Goal: Task Accomplishment & Management: Use online tool/utility

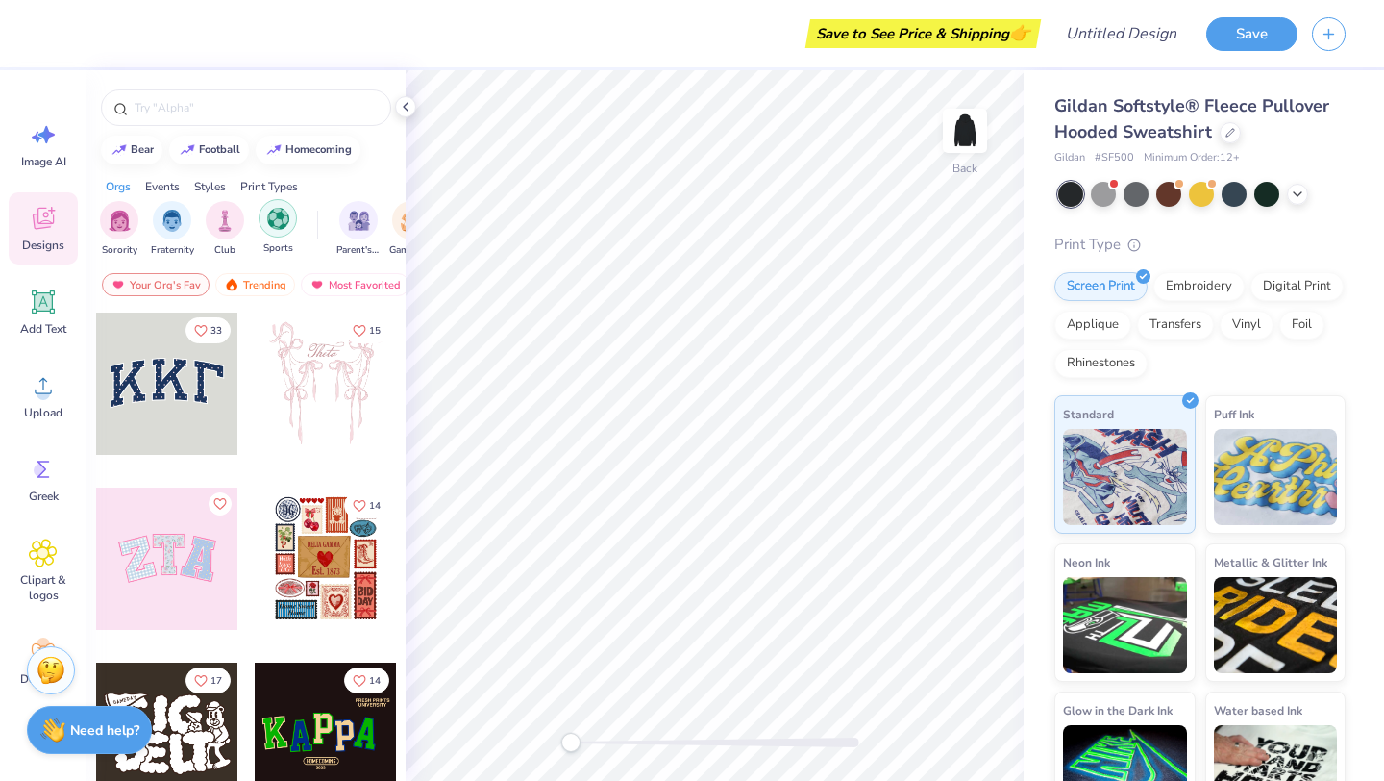
click at [281, 224] on img "filter for Sports" at bounding box center [278, 219] width 22 height 22
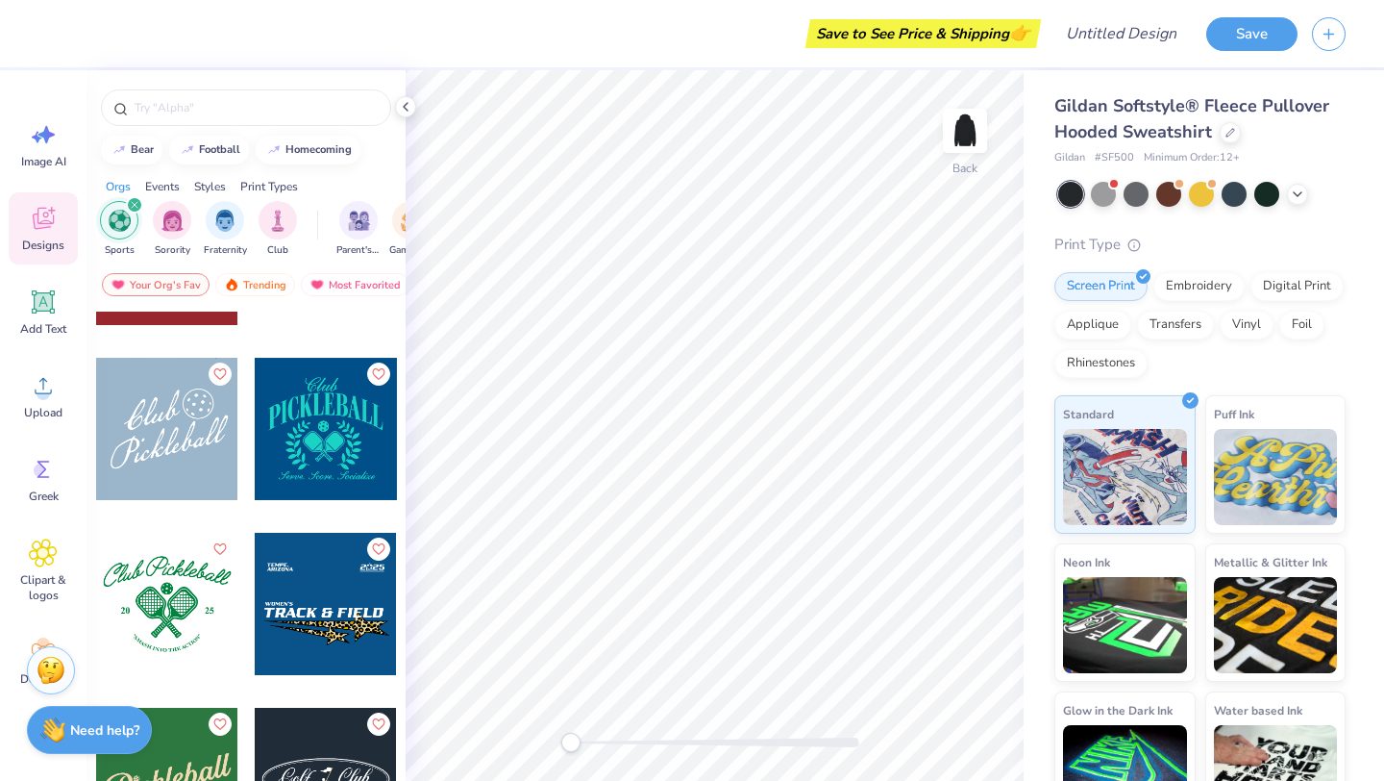
scroll to position [3287, 0]
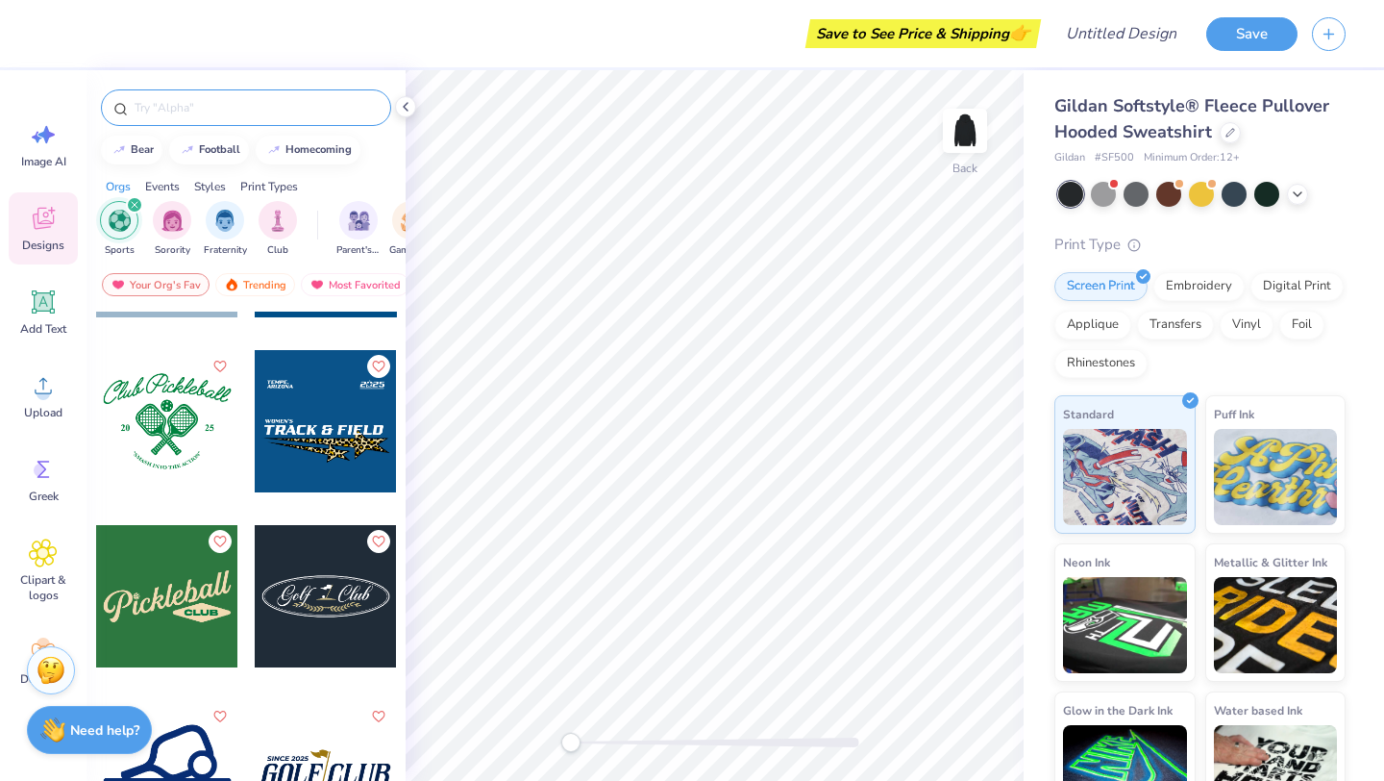
click at [183, 105] on input "text" at bounding box center [256, 107] width 246 height 19
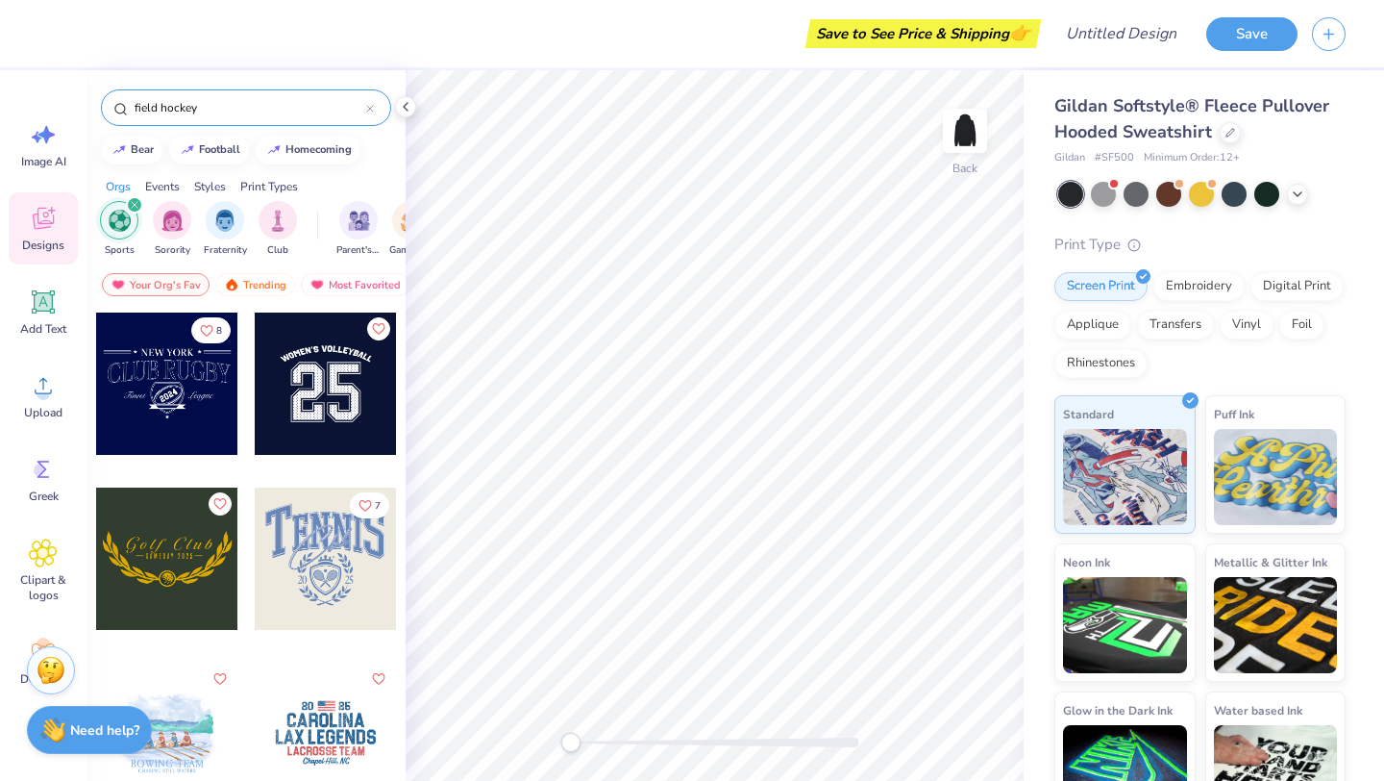
type input "field hockey"
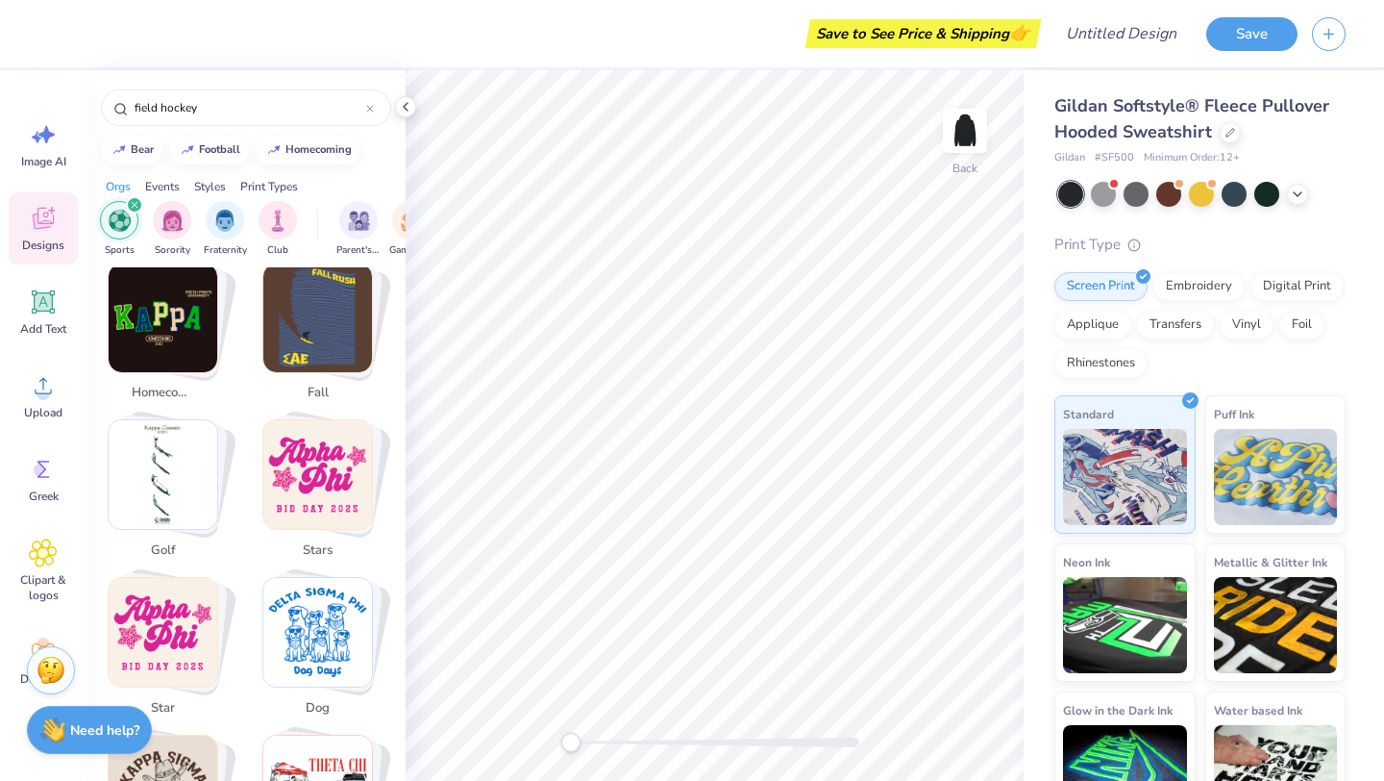
scroll to position [0, 0]
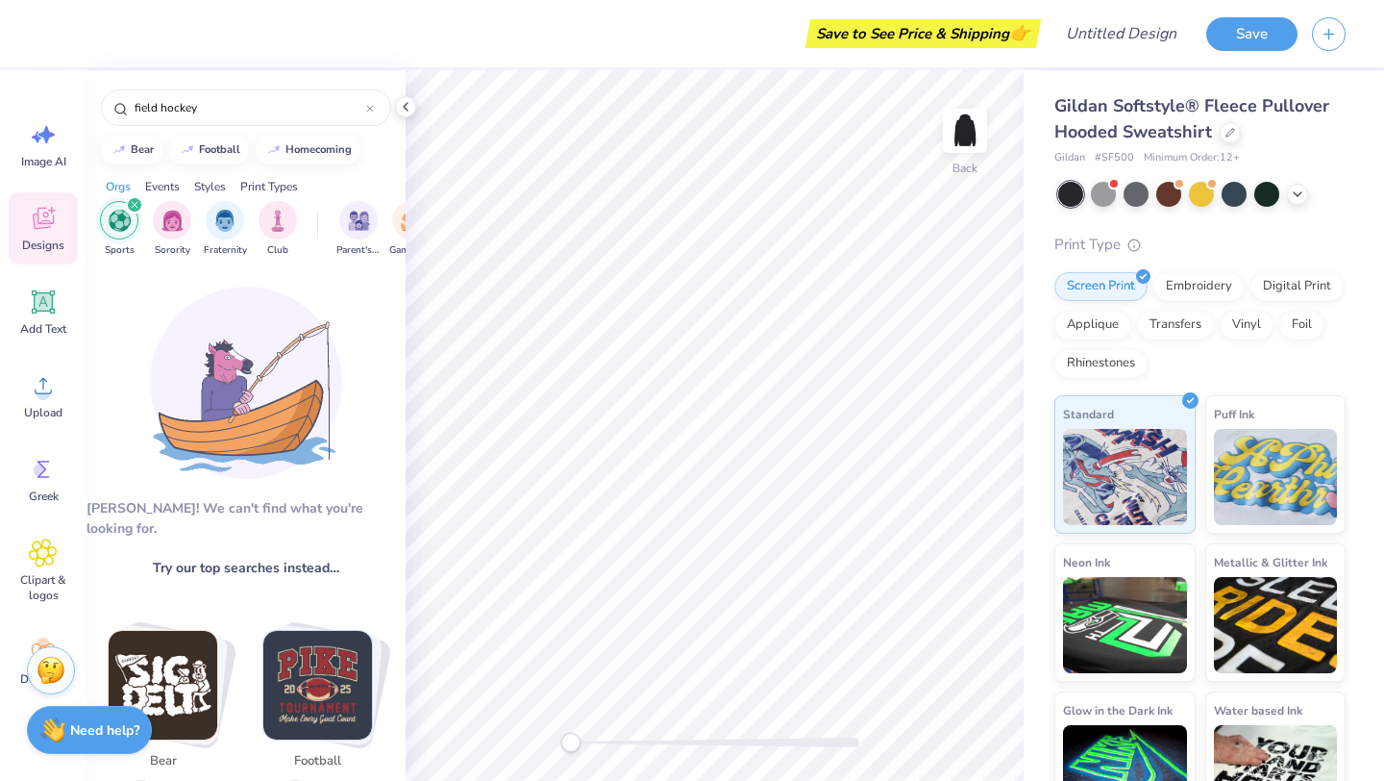
click at [132, 204] on icon "filter for Sports" at bounding box center [135, 205] width 8 height 8
click at [238, 129] on div "field hockey" at bounding box center [246, 102] width 319 height 65
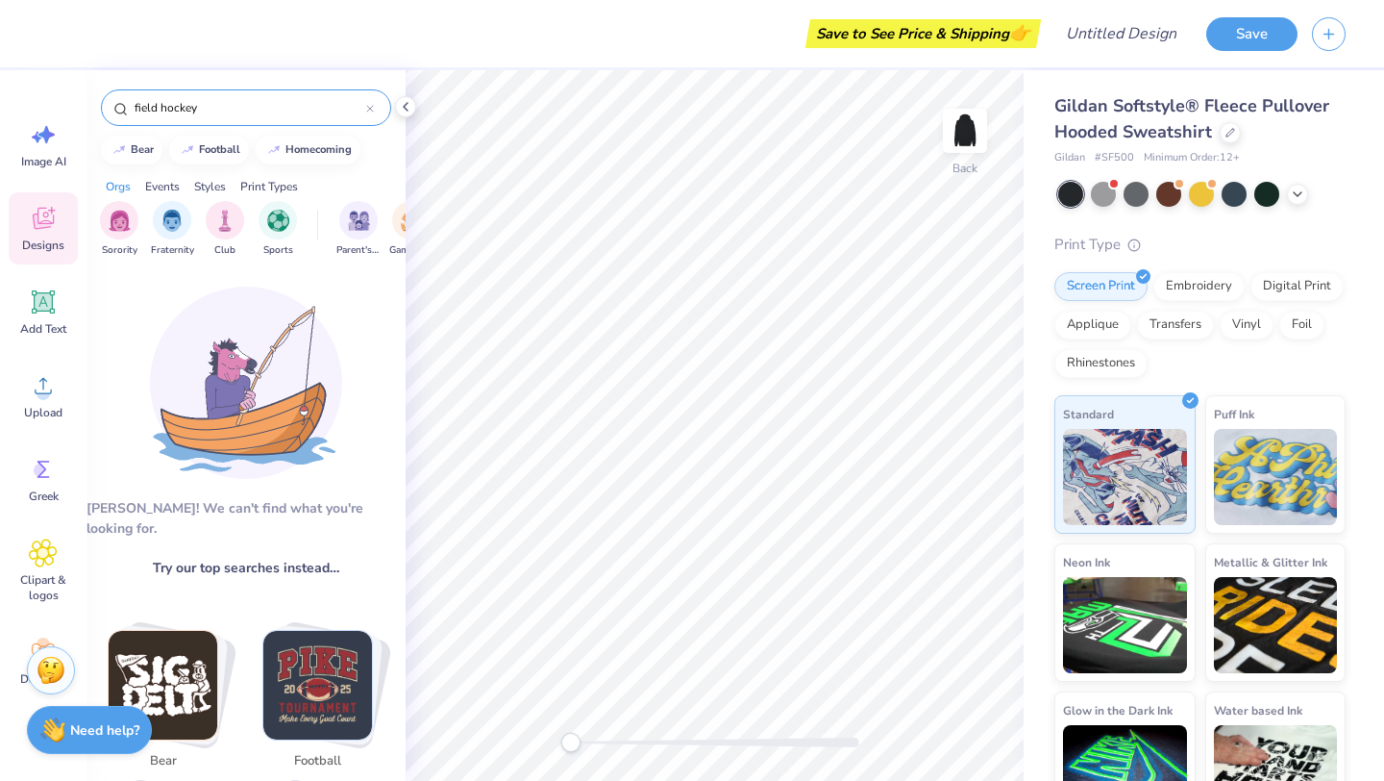
click at [235, 111] on input "field hockey" at bounding box center [250, 107] width 234 height 19
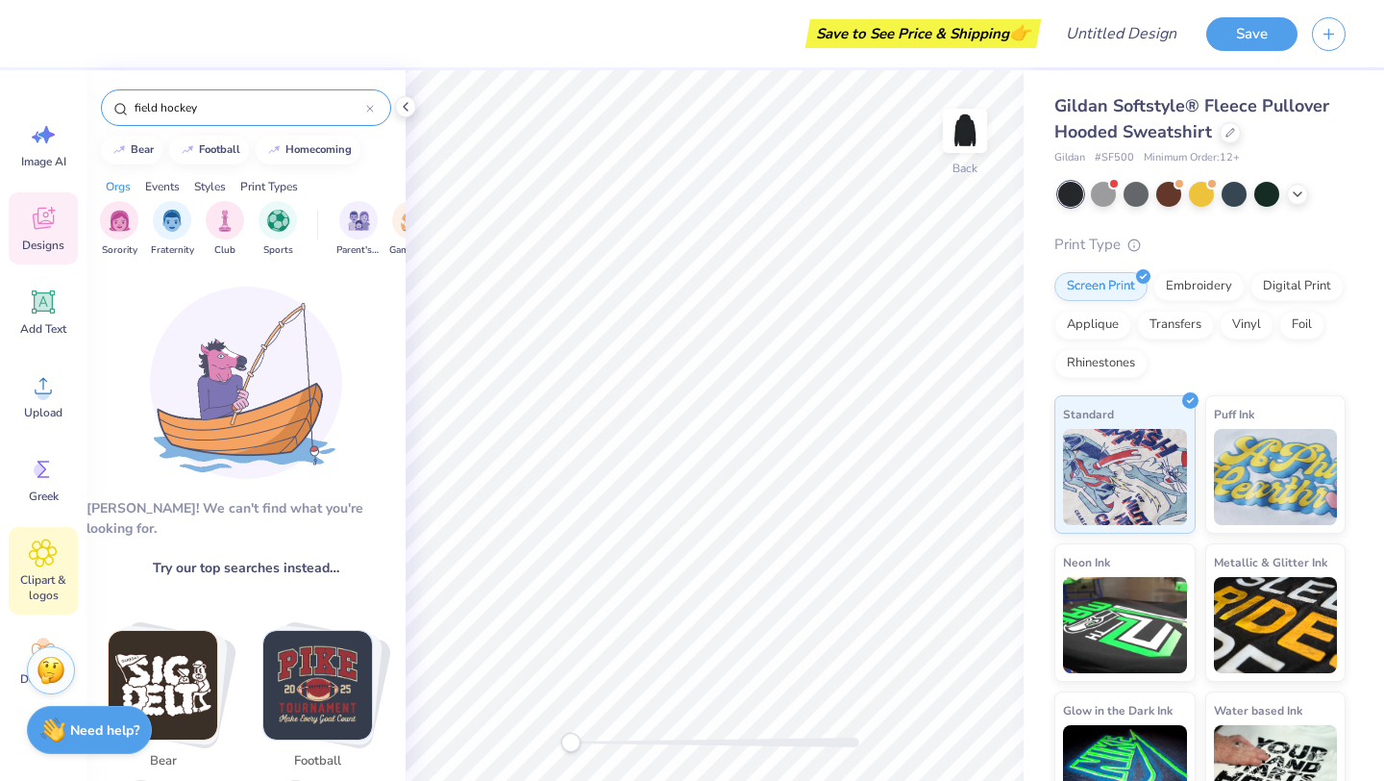
click at [32, 556] on icon at bounding box center [43, 552] width 28 height 29
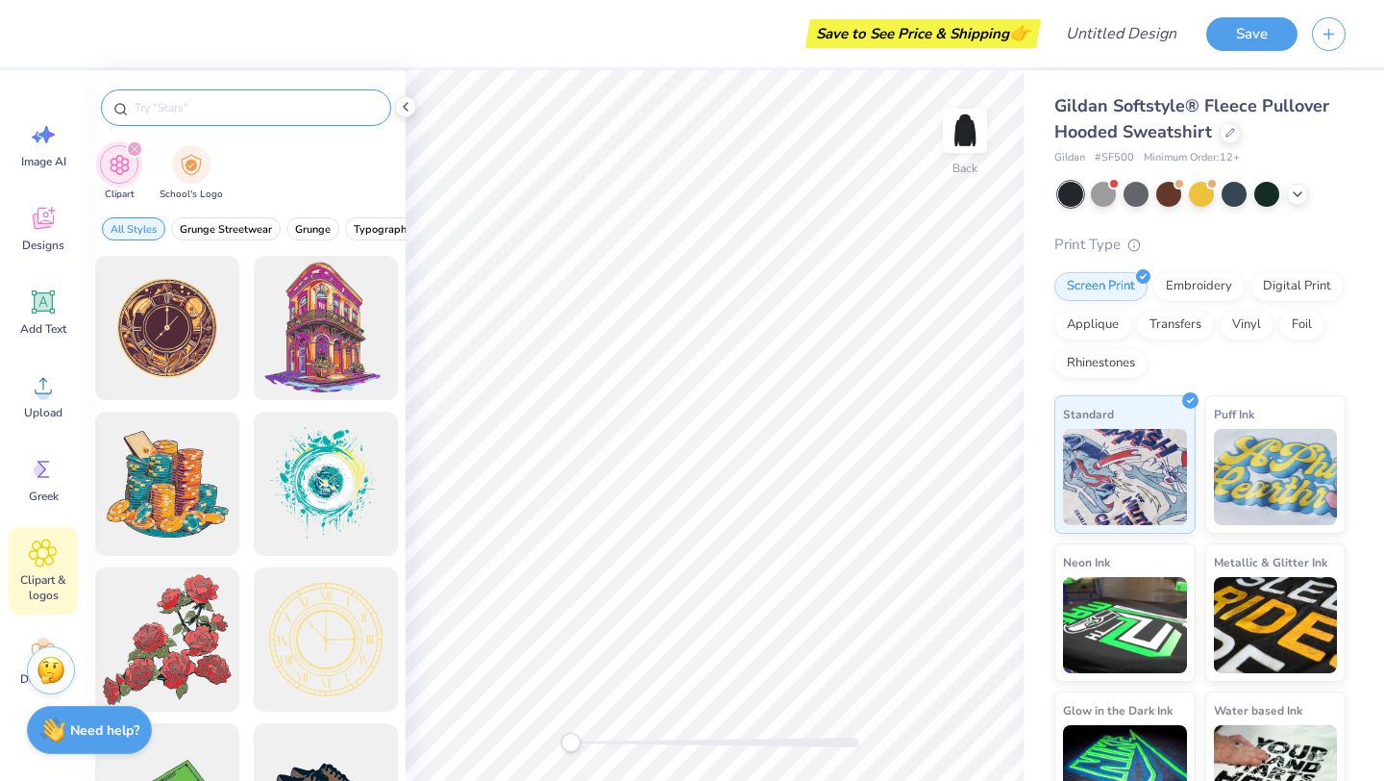
click at [207, 109] on input "text" at bounding box center [256, 107] width 246 height 19
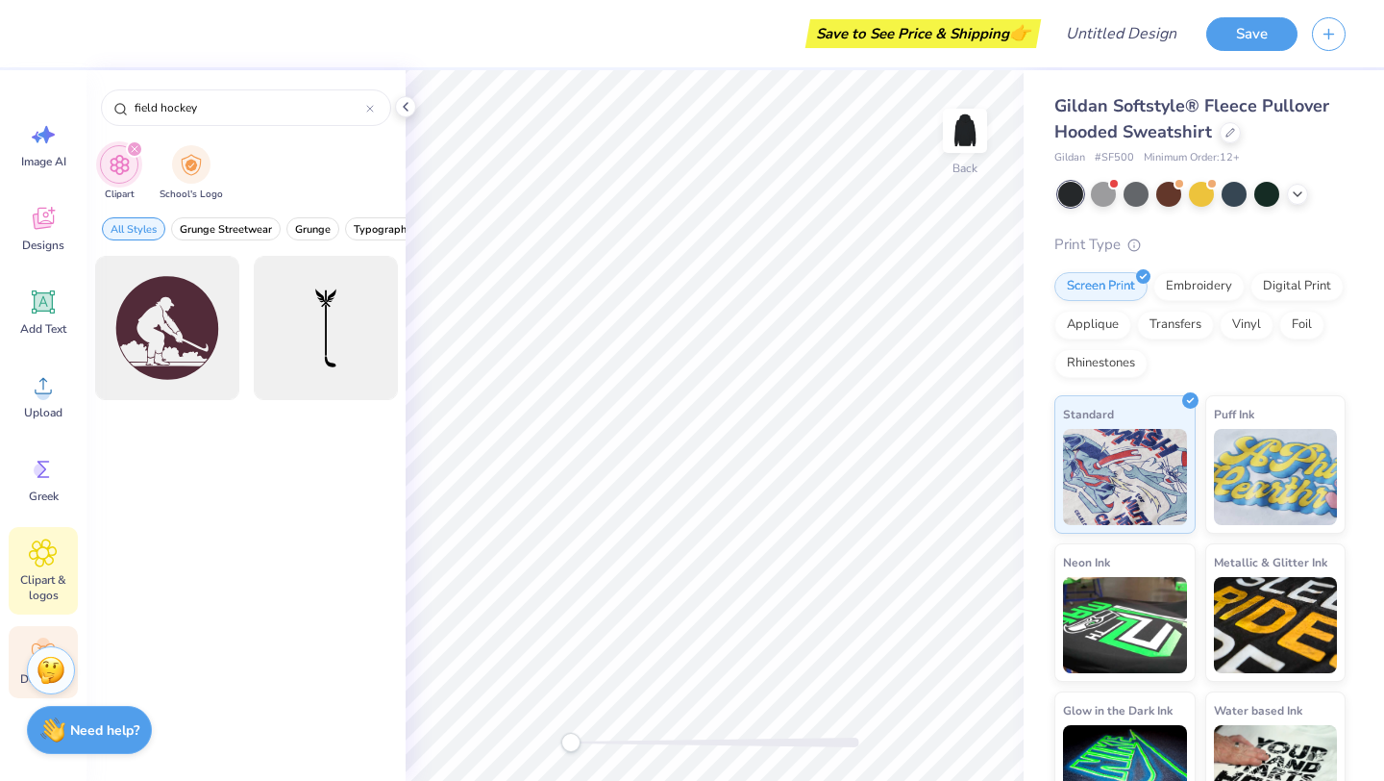
type input "field hockey"
click at [27, 637] on div "Decorate" at bounding box center [43, 662] width 69 height 72
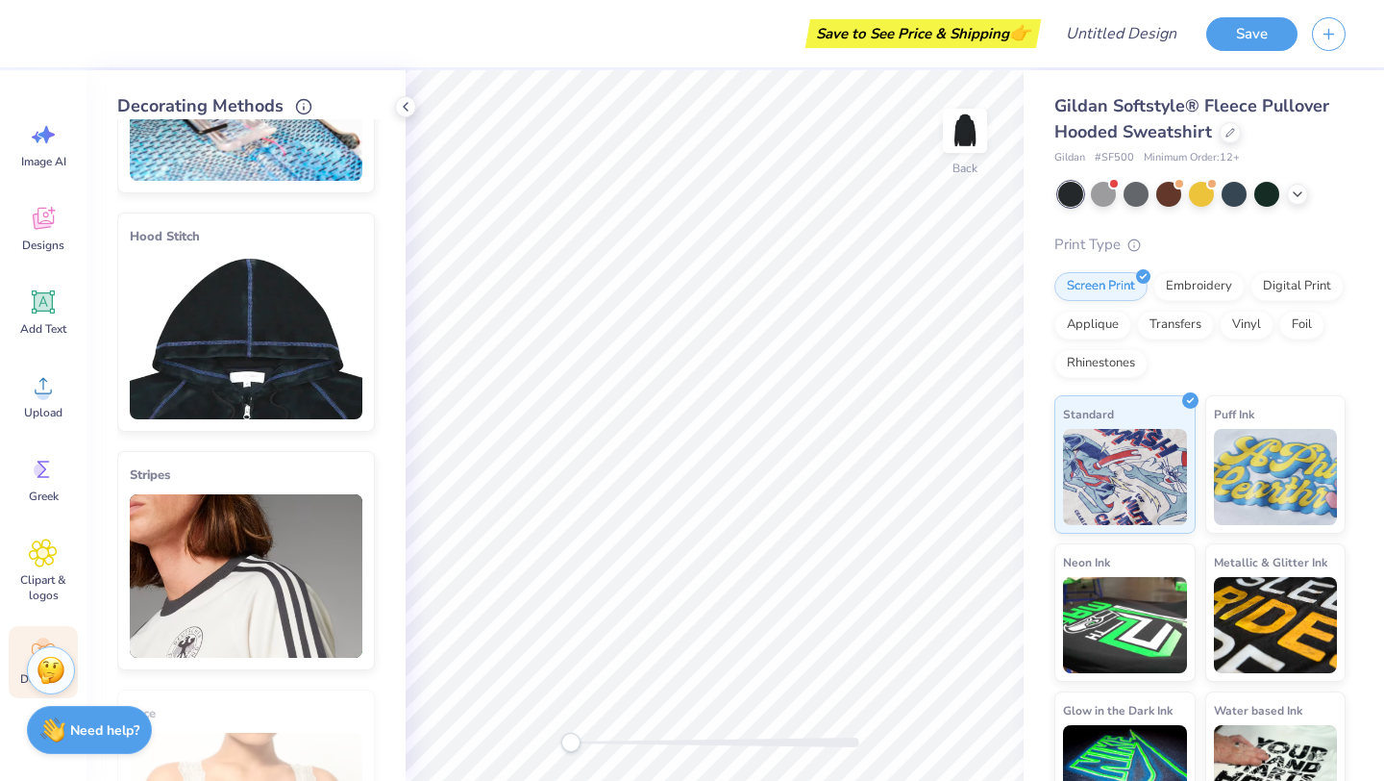
scroll to position [162, 0]
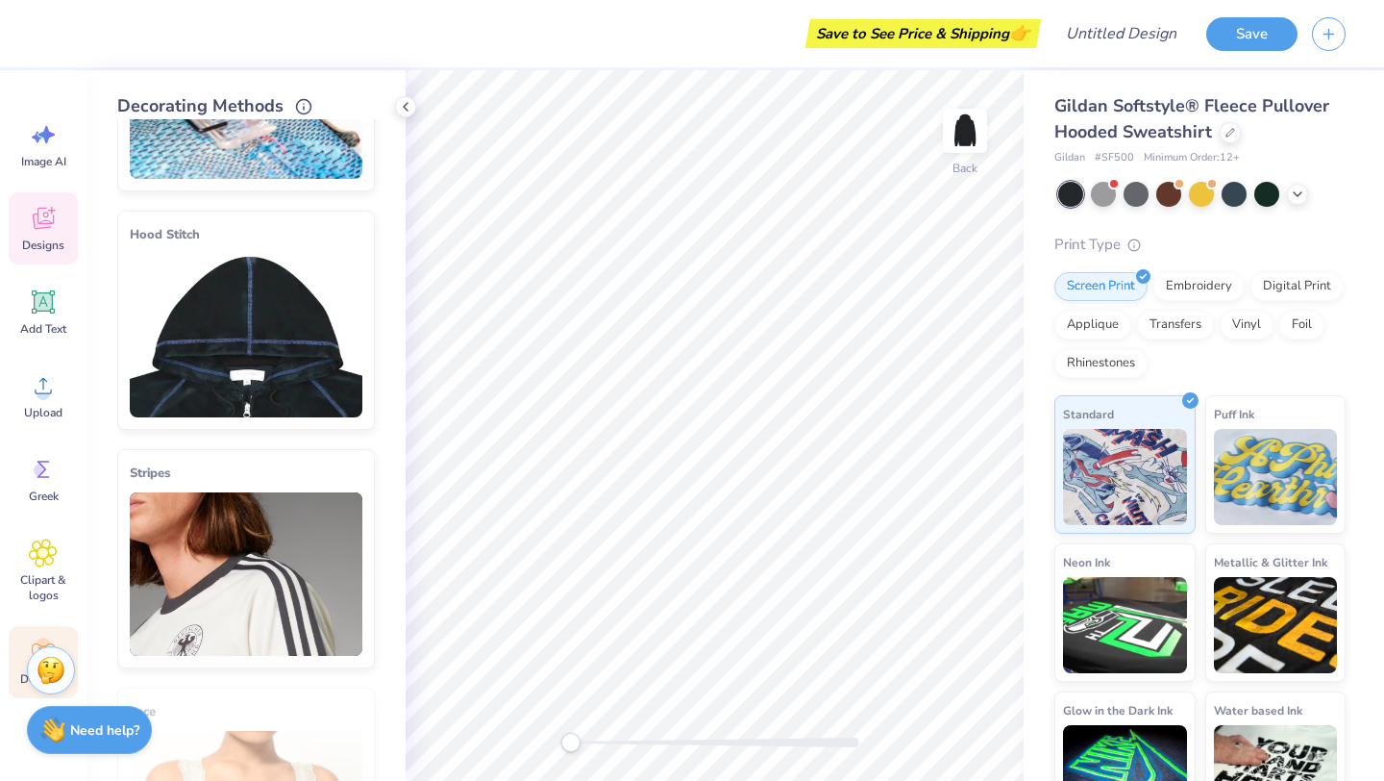
click at [43, 222] on icon at bounding box center [43, 219] width 21 height 22
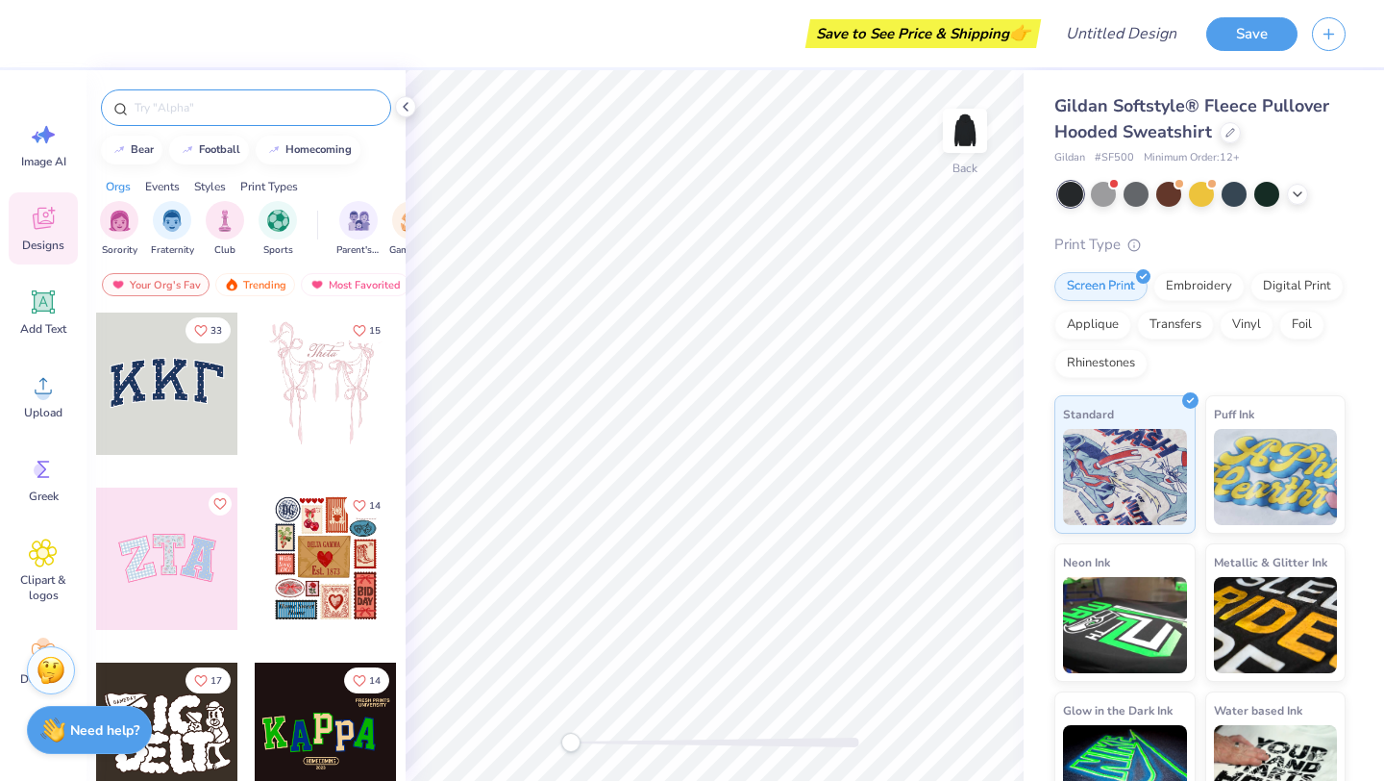
click at [235, 109] on input "text" at bounding box center [256, 107] width 246 height 19
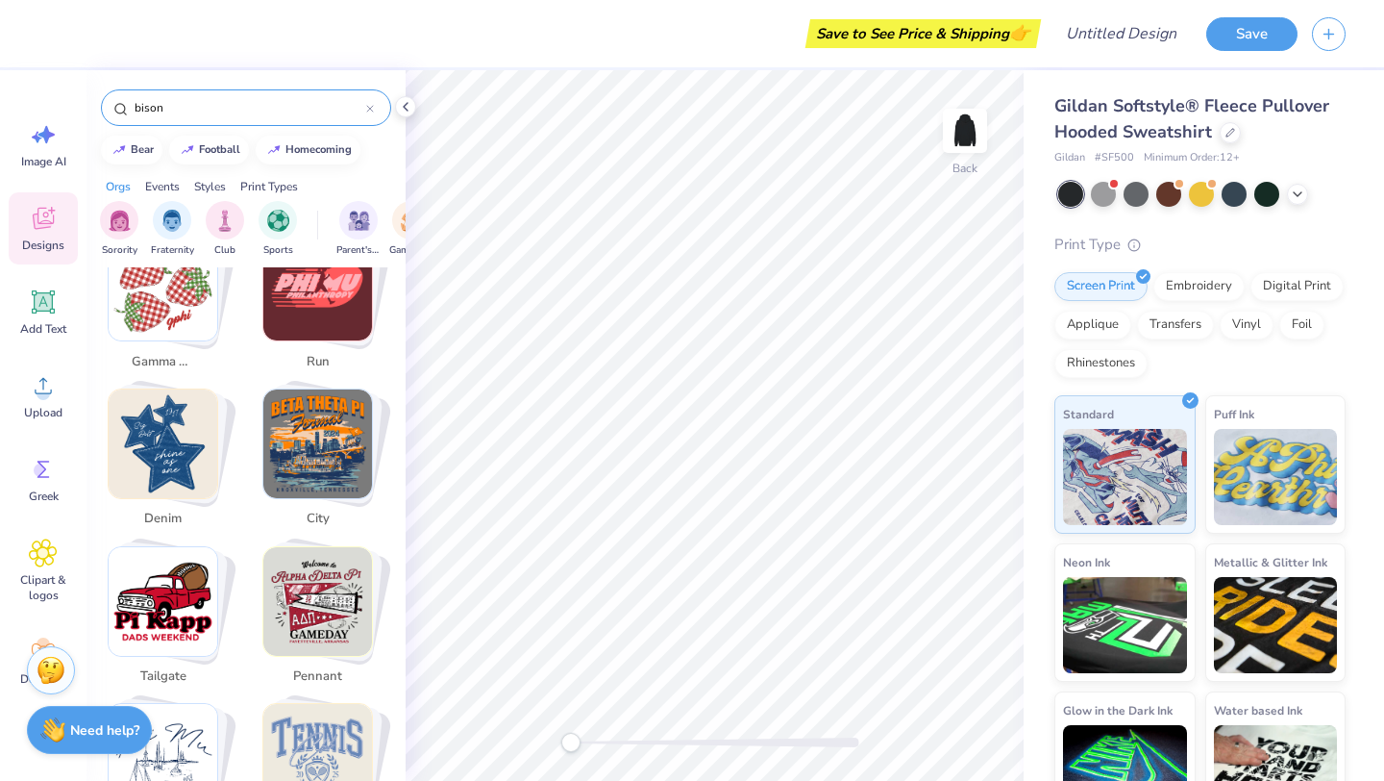
scroll to position [2290, 0]
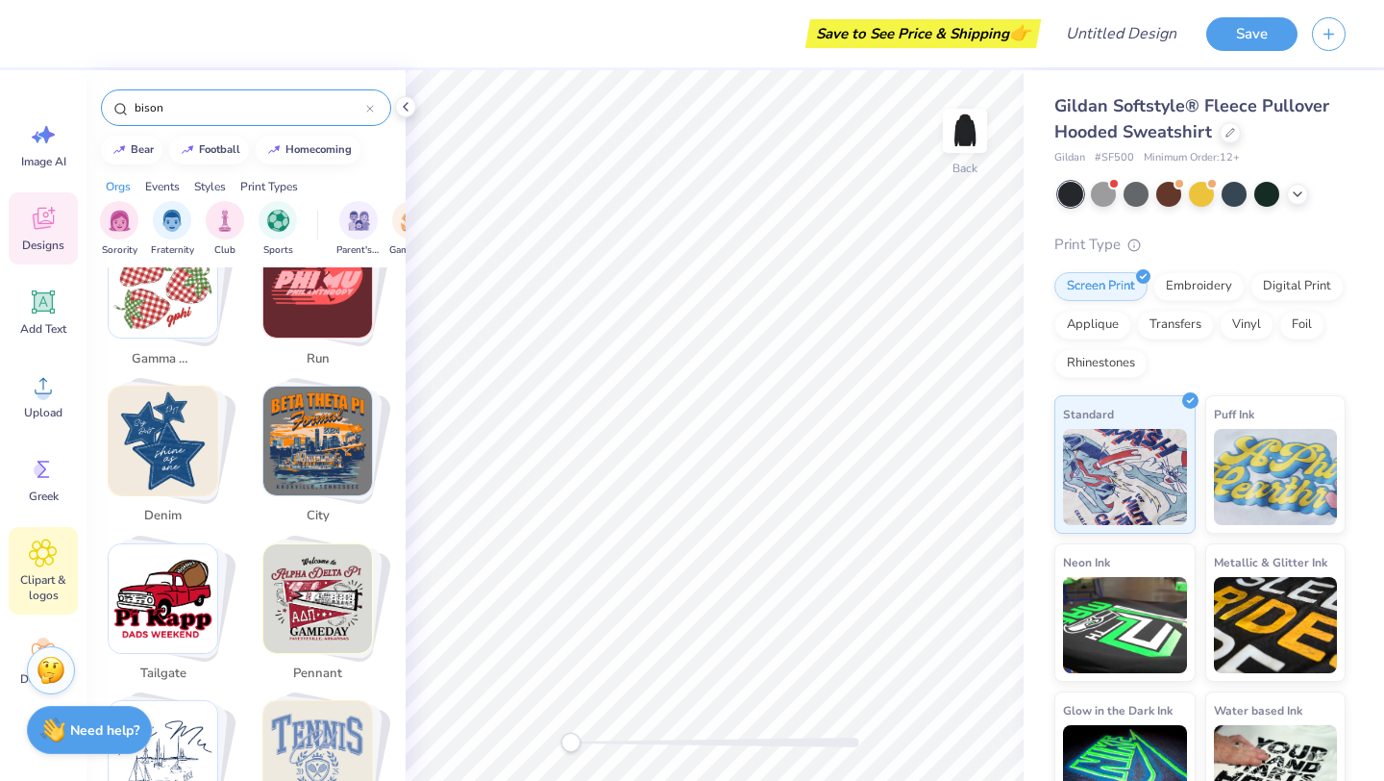
type input "bison"
click at [33, 563] on icon at bounding box center [43, 552] width 28 height 29
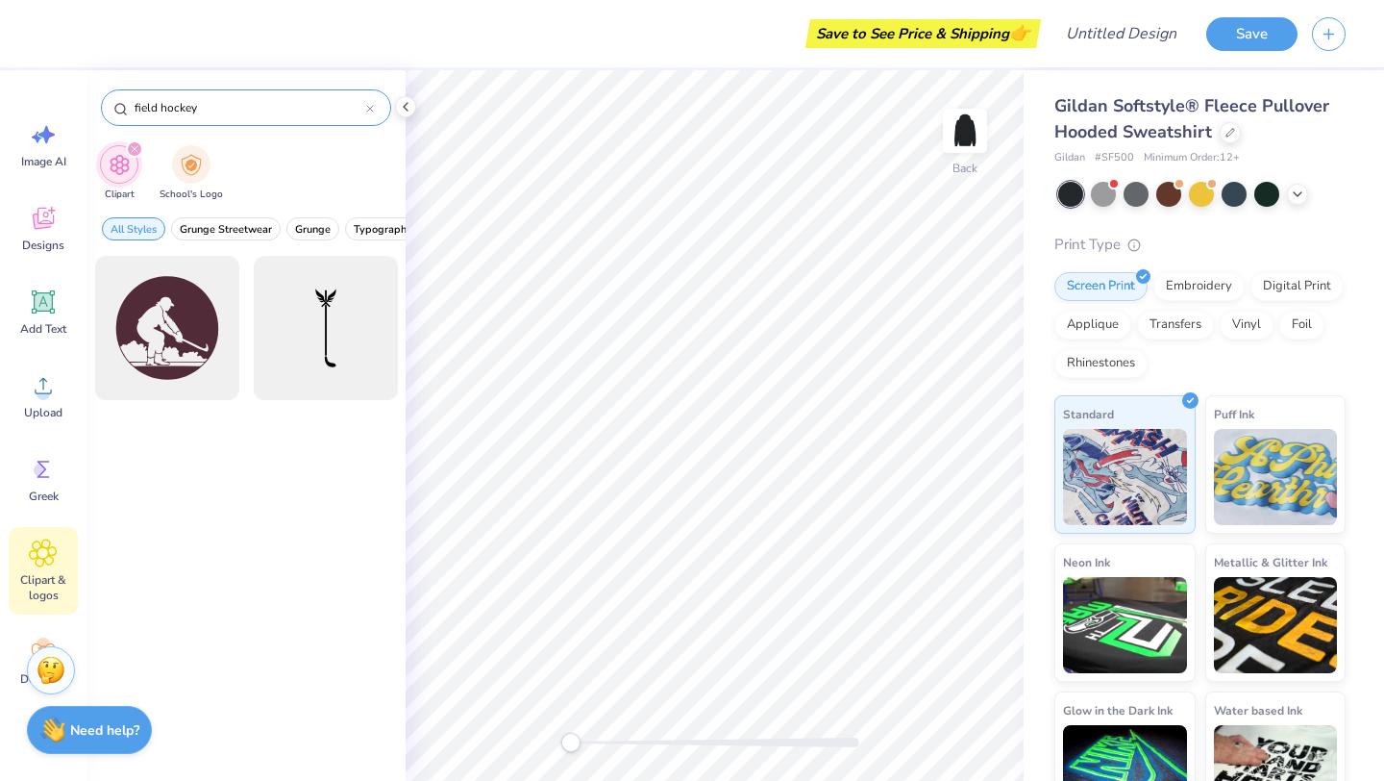
click at [189, 100] on input "field hockey" at bounding box center [250, 107] width 234 height 19
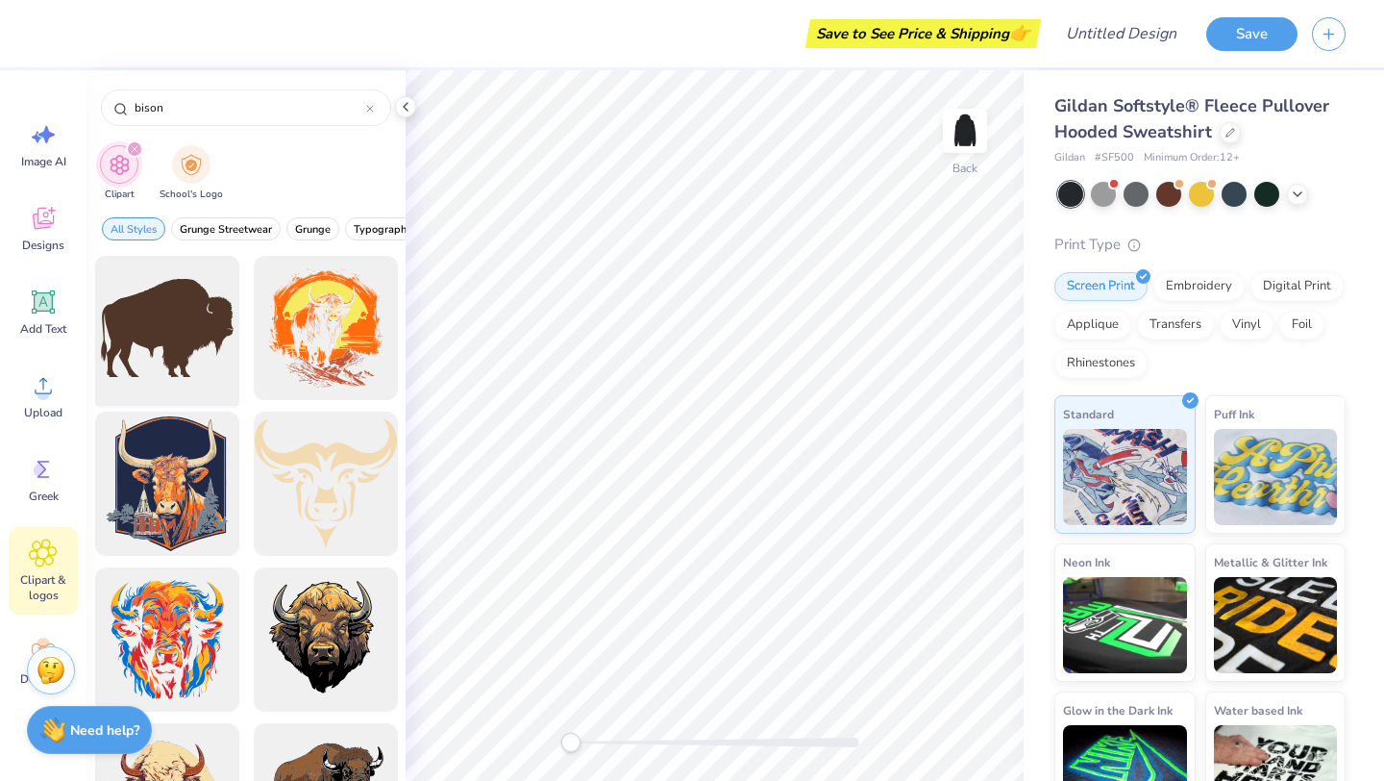
type input "bison"
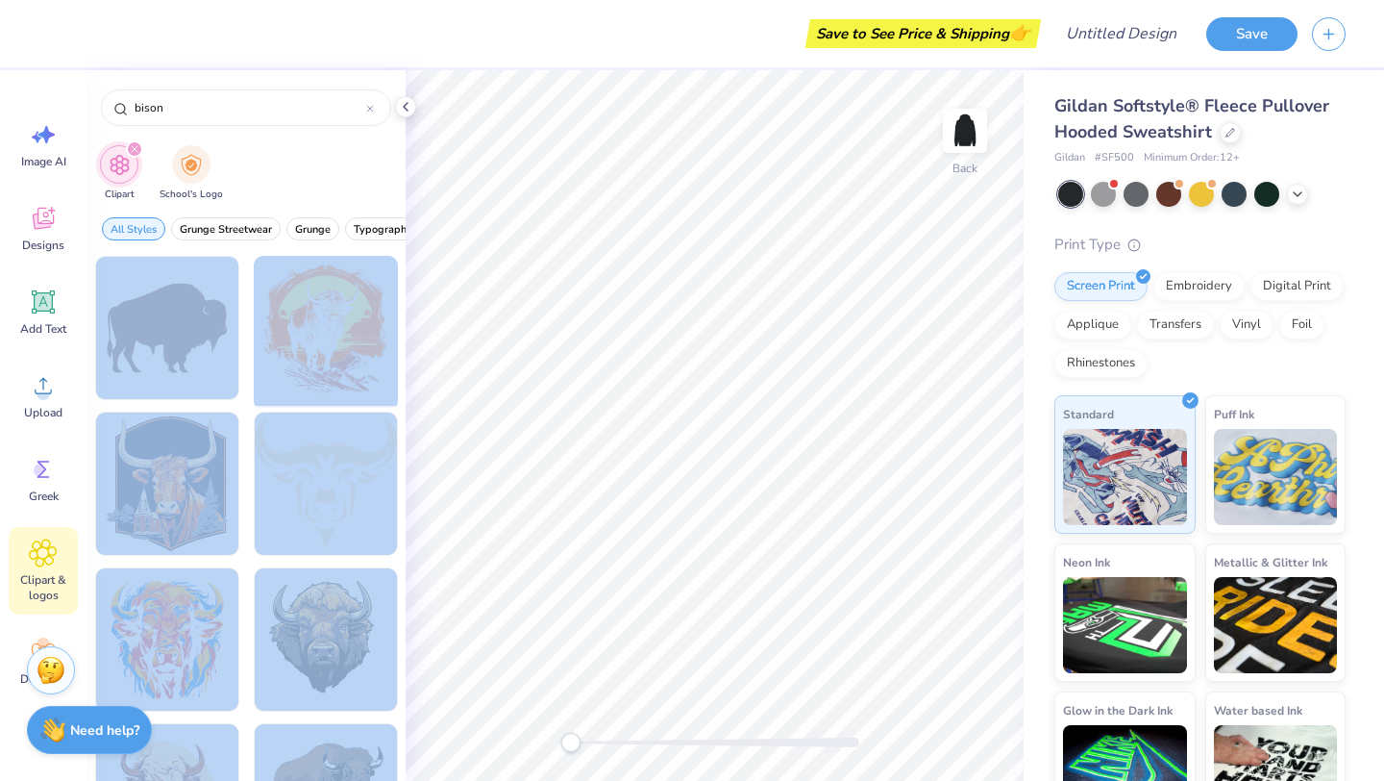
click at [689, 384] on div "Save to See Price & Shipping 👉 Design Title Save Image AI Designs Add Text Uplo…" at bounding box center [692, 390] width 1384 height 781
click at [300, 301] on div at bounding box center [325, 328] width 159 height 159
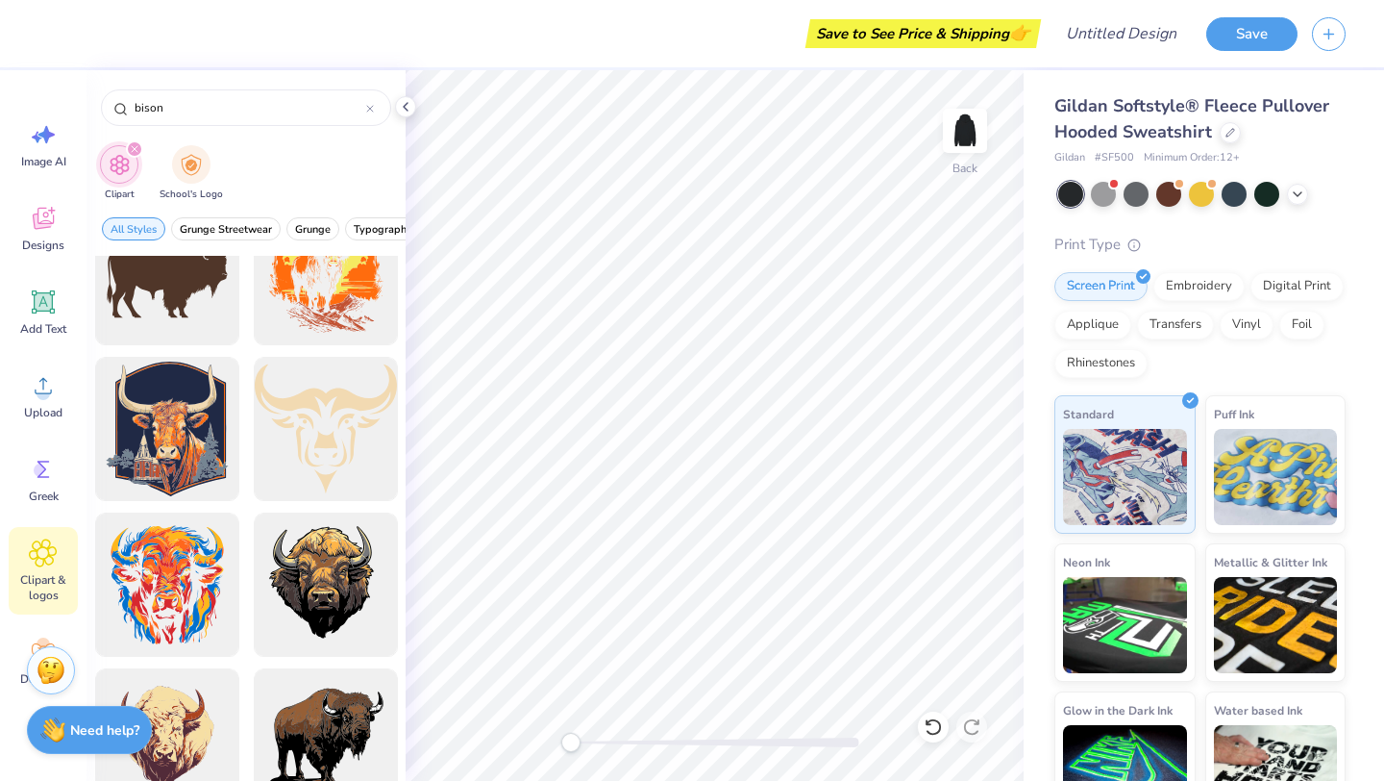
scroll to position [39, 0]
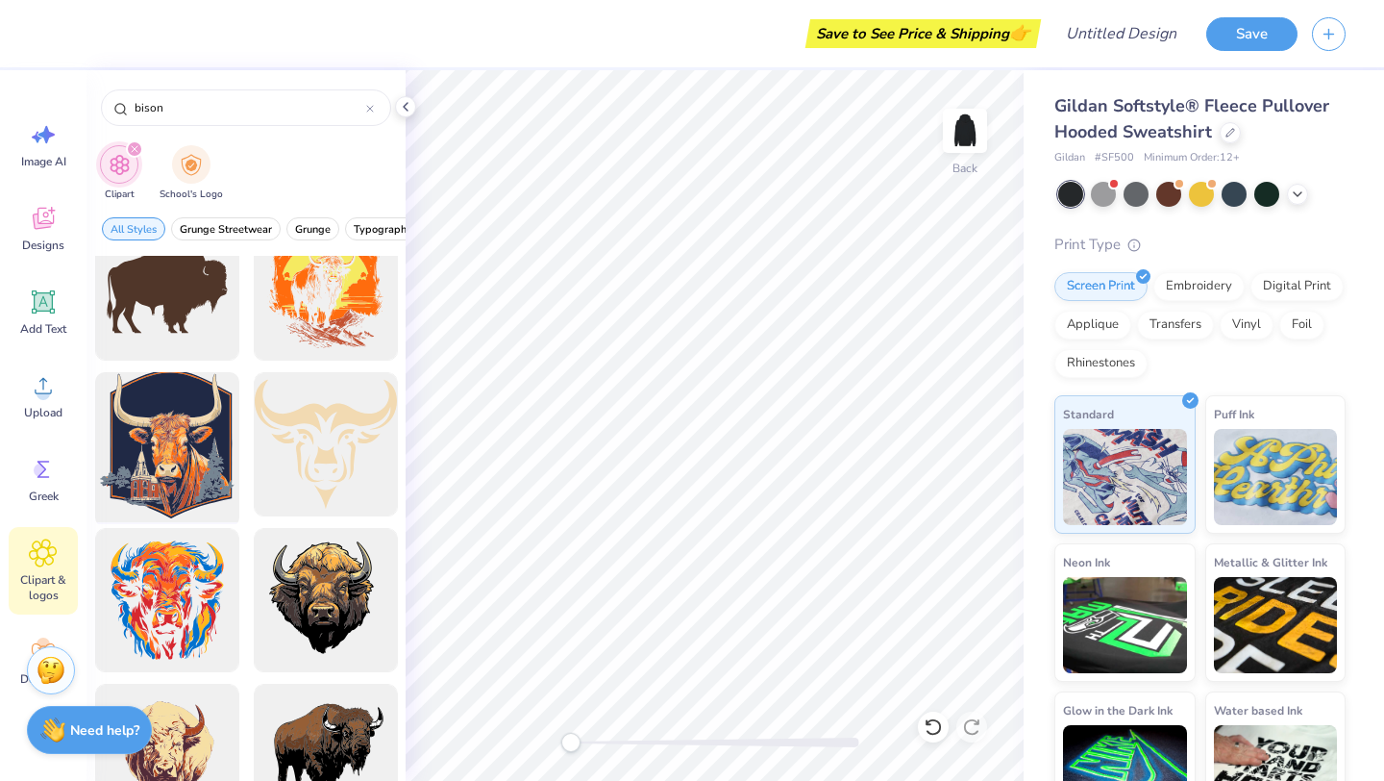
click at [200, 477] on div at bounding box center [166, 444] width 159 height 159
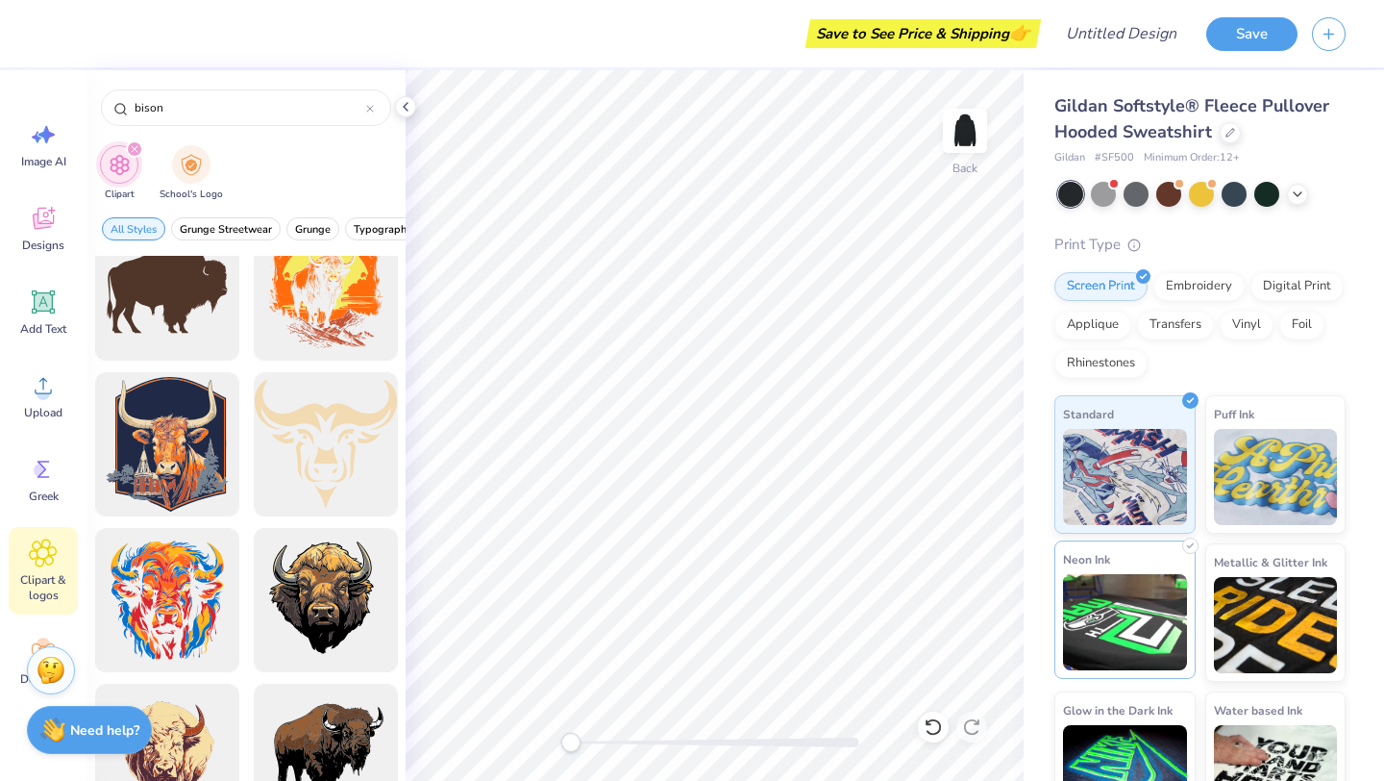
scroll to position [49, 0]
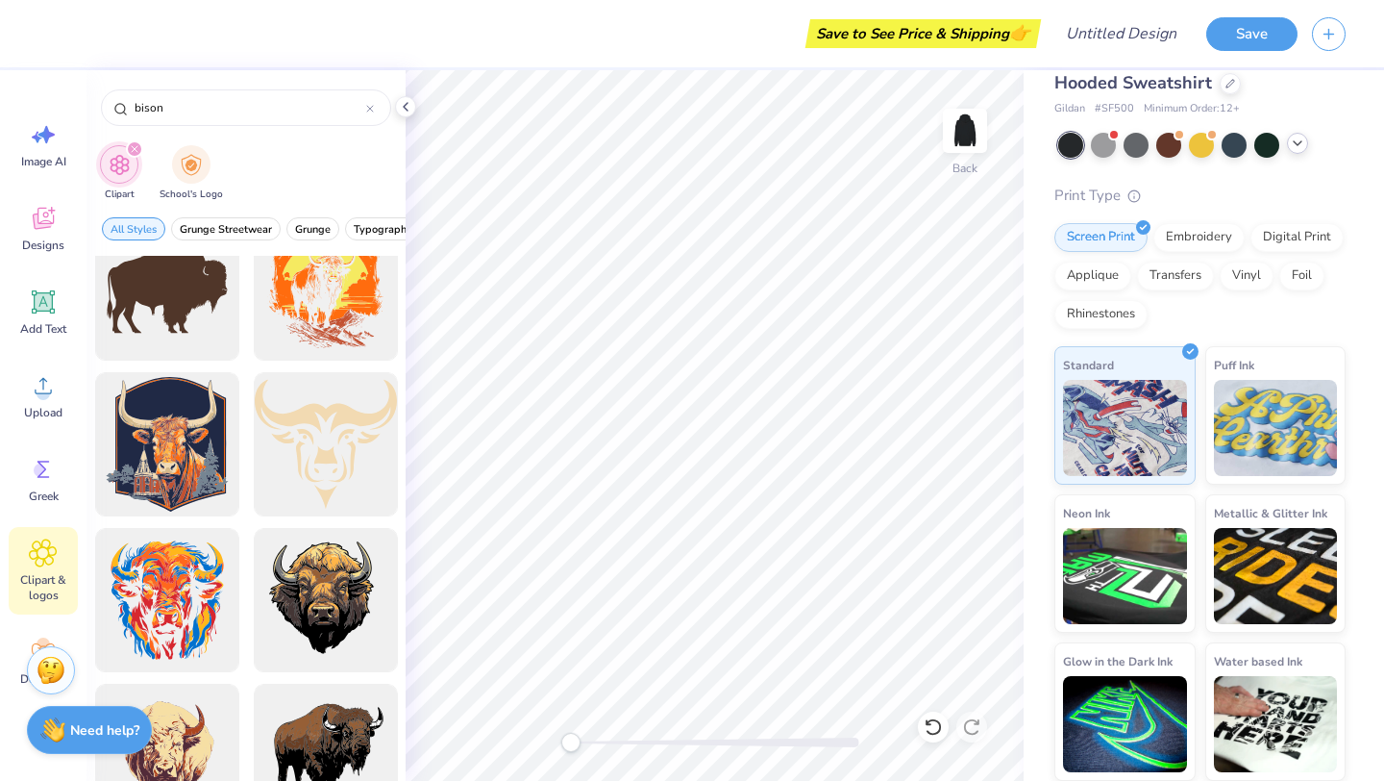
click at [1290, 144] on icon at bounding box center [1297, 143] width 15 height 15
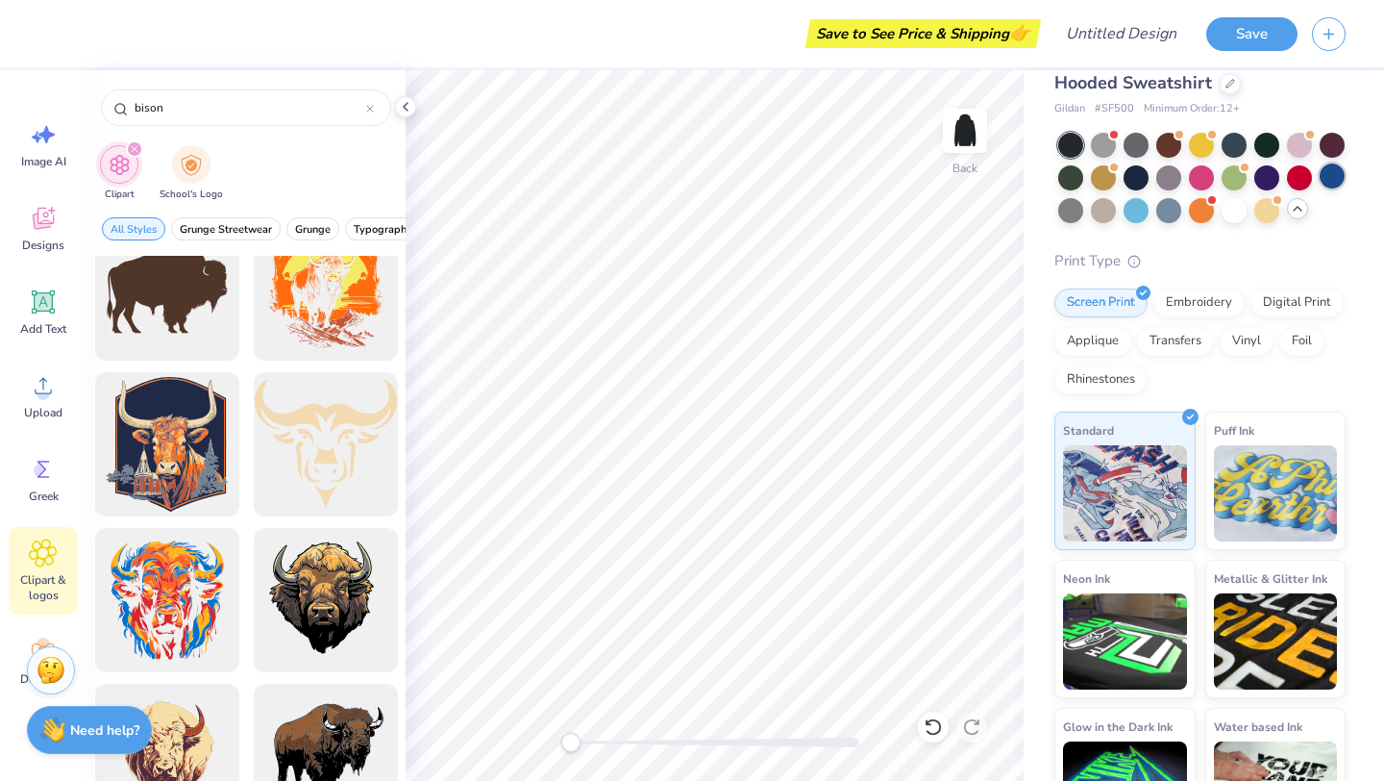
click at [1334, 170] on div at bounding box center [1332, 175] width 25 height 25
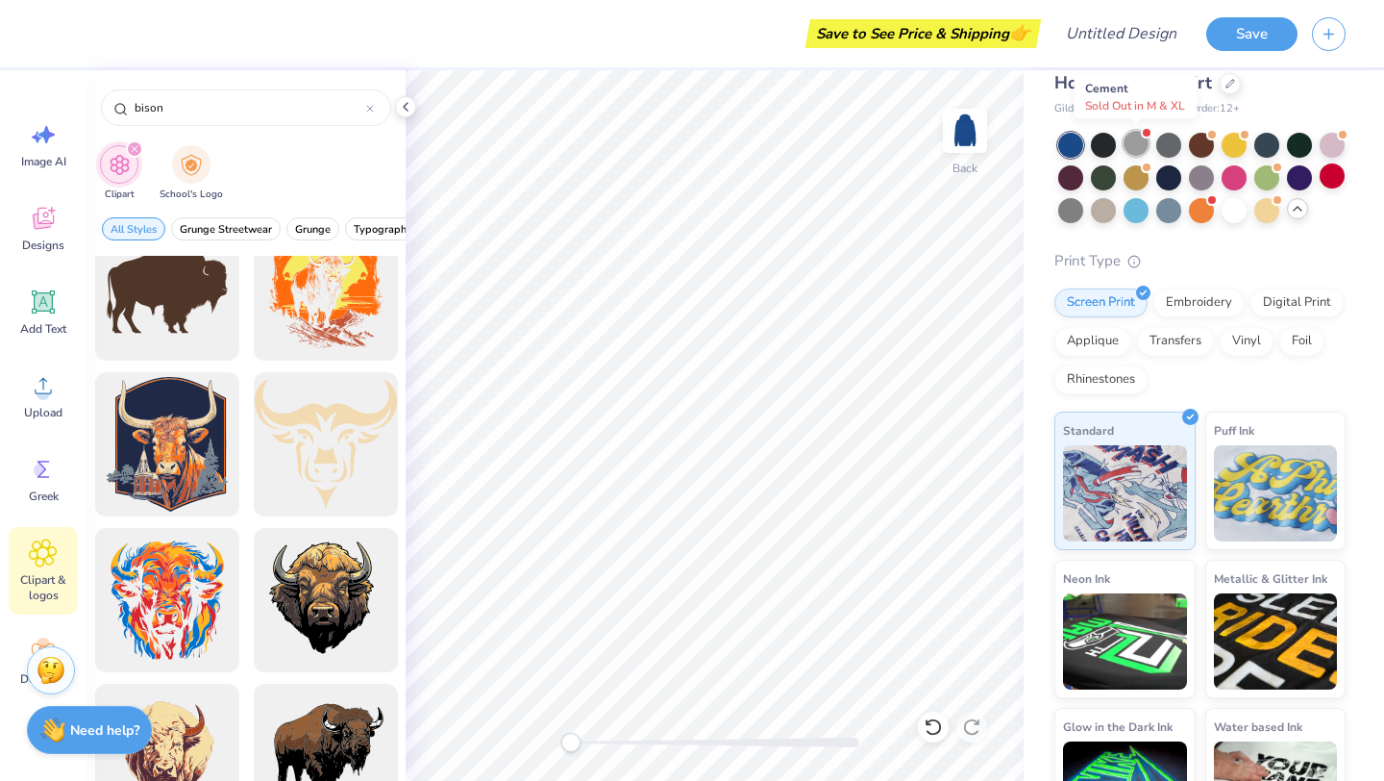
click at [1125, 142] on div at bounding box center [1136, 143] width 25 height 25
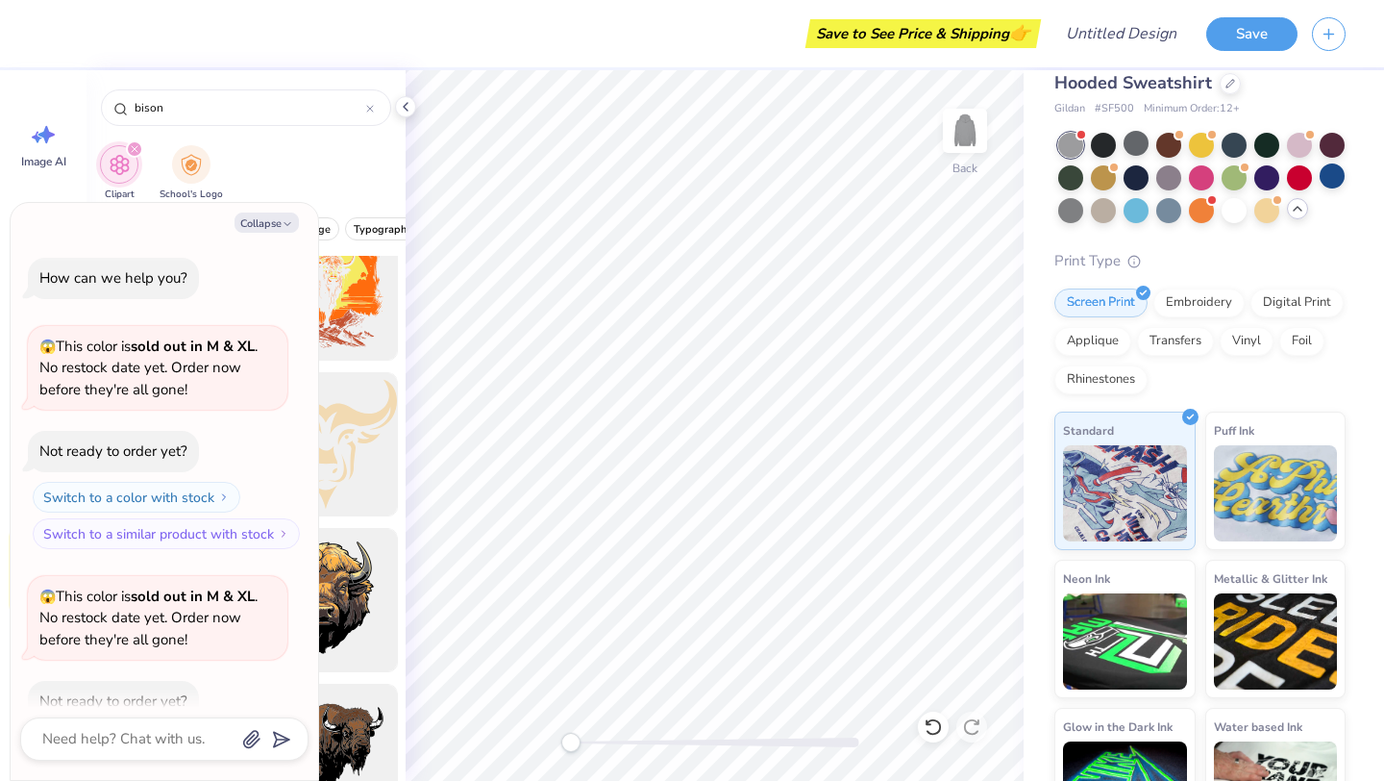
scroll to position [106, 0]
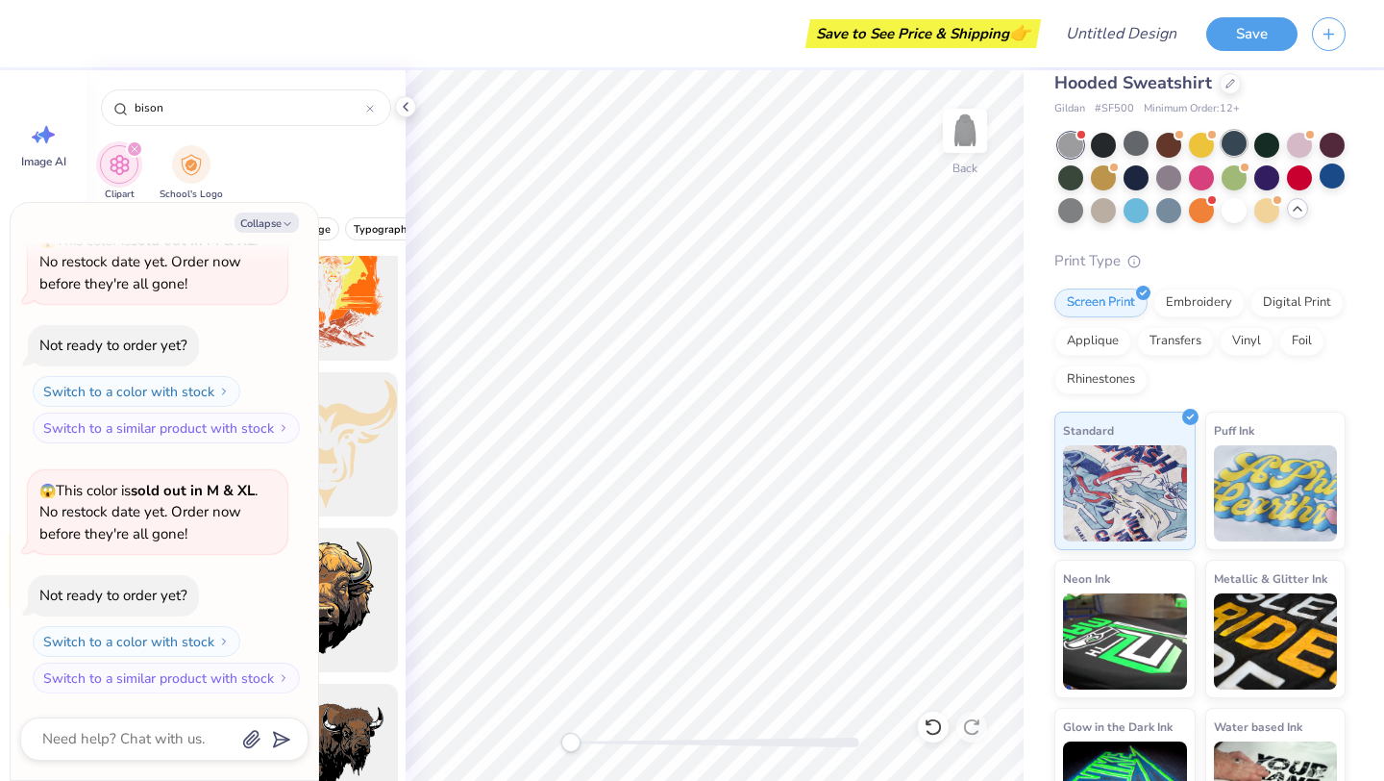
click at [1239, 144] on div at bounding box center [1234, 143] width 25 height 25
click at [1106, 207] on div at bounding box center [1103, 208] width 25 height 25
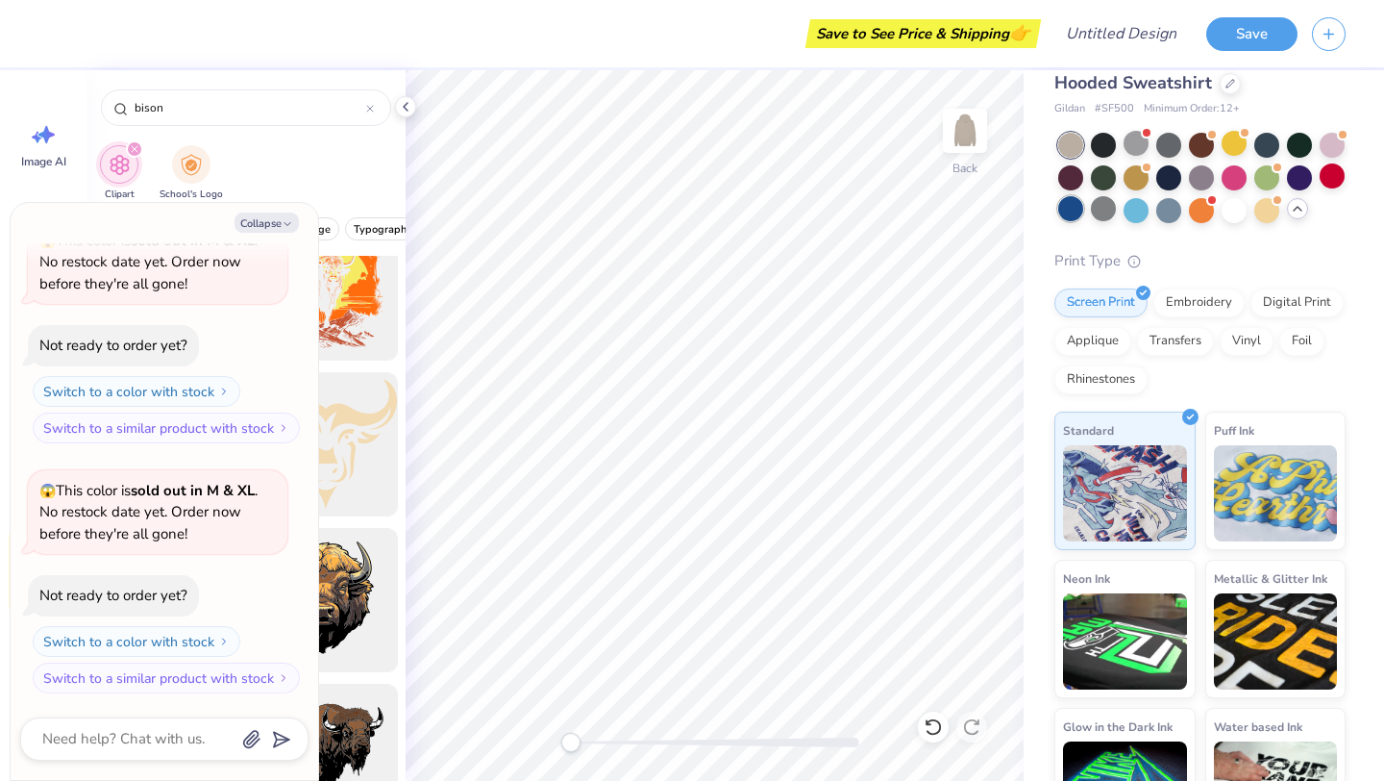
click at [1070, 200] on div at bounding box center [1071, 208] width 25 height 25
click at [1301, 183] on div at bounding box center [1299, 175] width 25 height 25
click at [1176, 147] on div at bounding box center [1169, 143] width 25 height 25
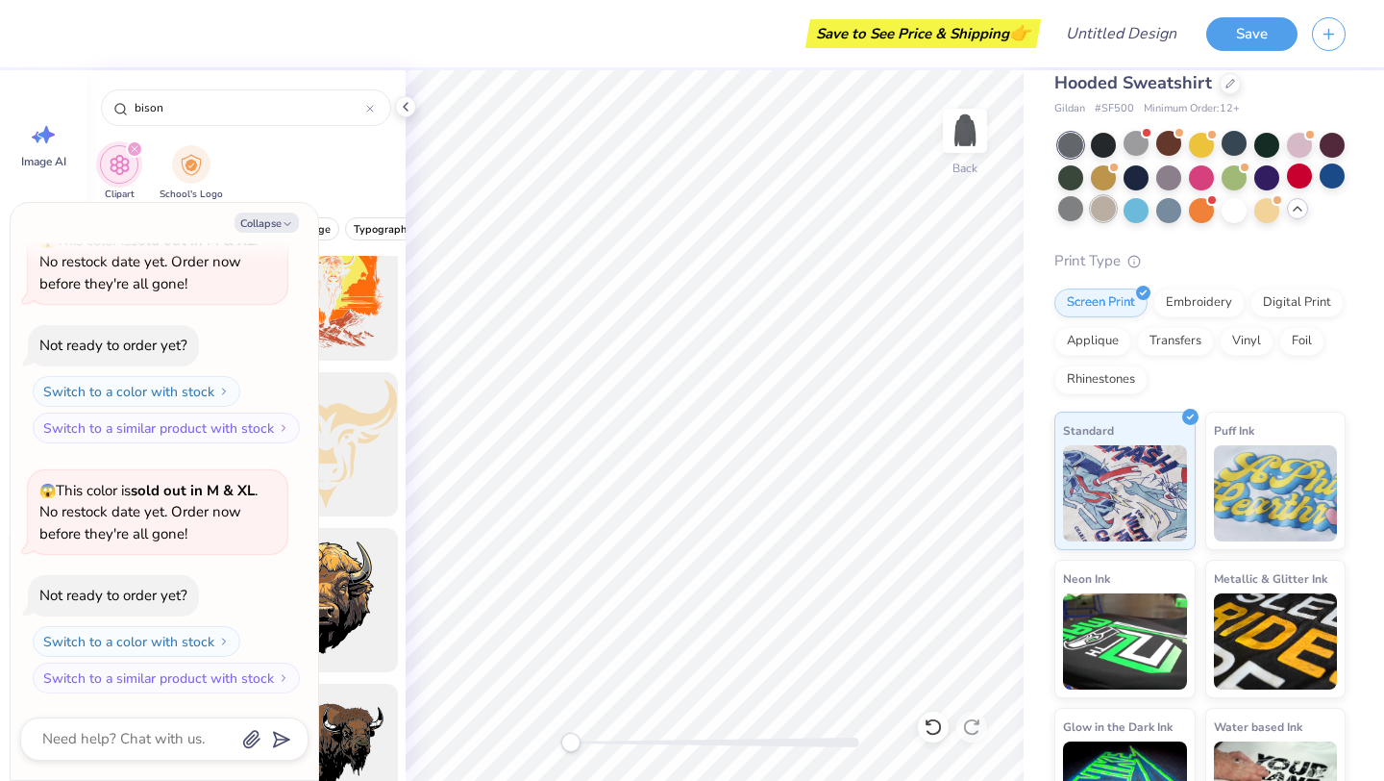
click at [1111, 209] on div at bounding box center [1103, 208] width 25 height 25
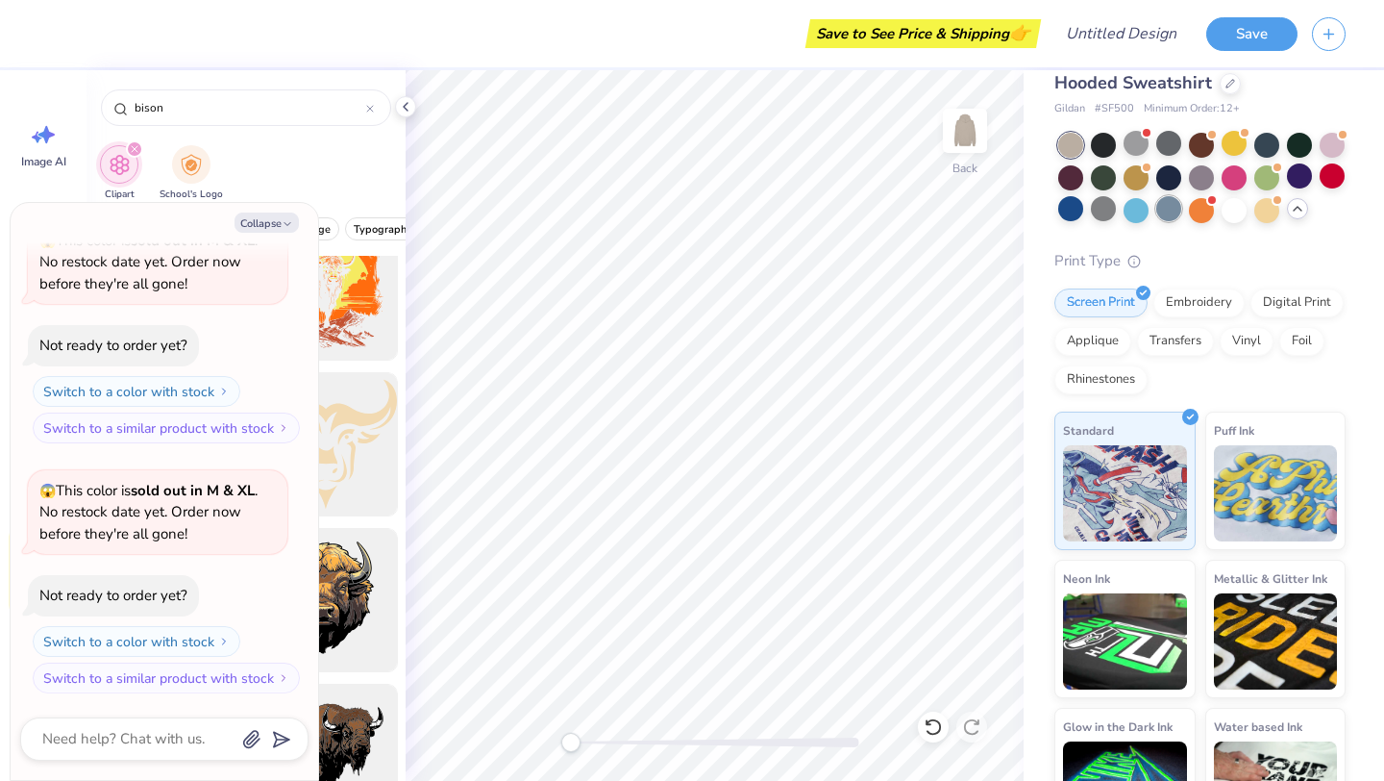
click at [1162, 217] on div at bounding box center [1169, 208] width 25 height 25
click at [1251, 212] on div at bounding box center [1202, 178] width 287 height 90
click at [1249, 212] on div at bounding box center [1202, 178] width 287 height 90
click at [1242, 212] on div at bounding box center [1234, 208] width 25 height 25
click at [1213, 212] on div at bounding box center [1201, 210] width 25 height 25
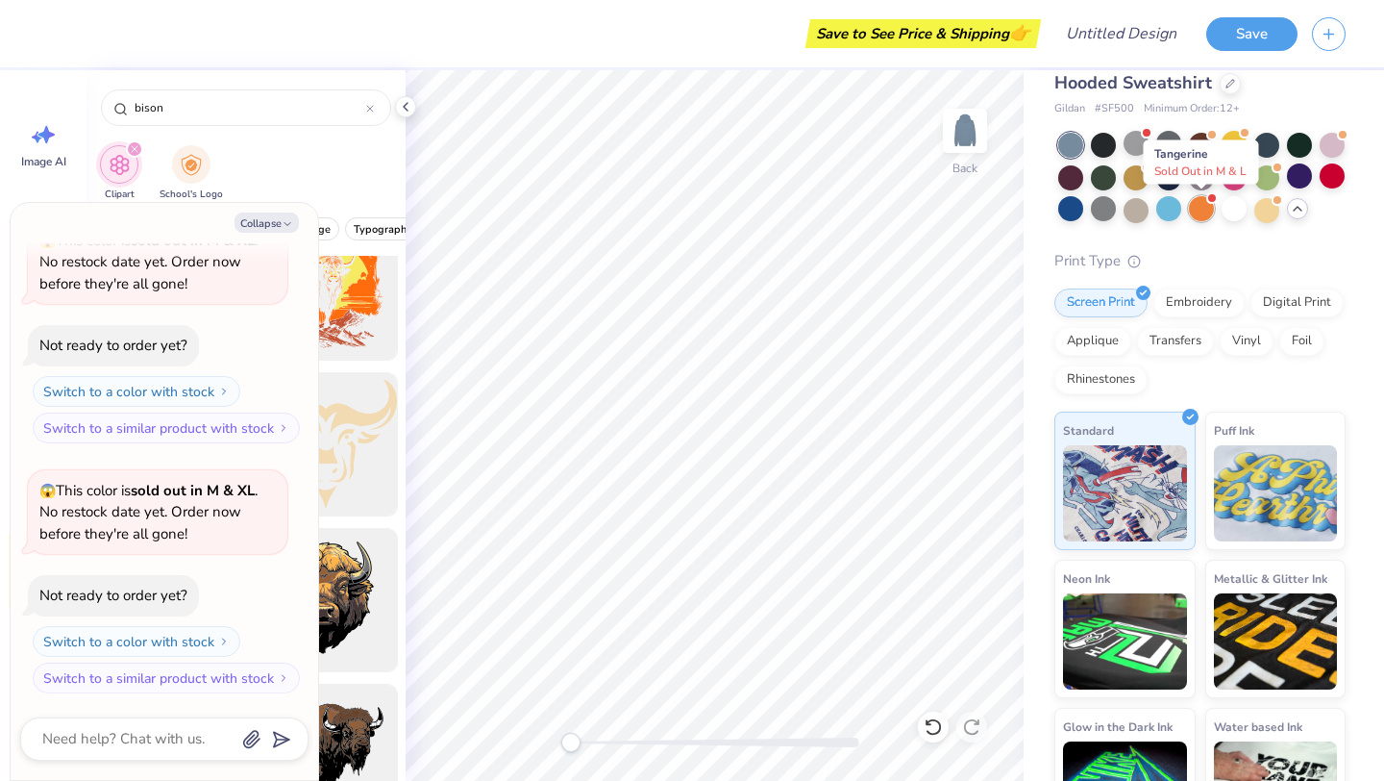
click at [1211, 212] on div at bounding box center [1201, 208] width 25 height 25
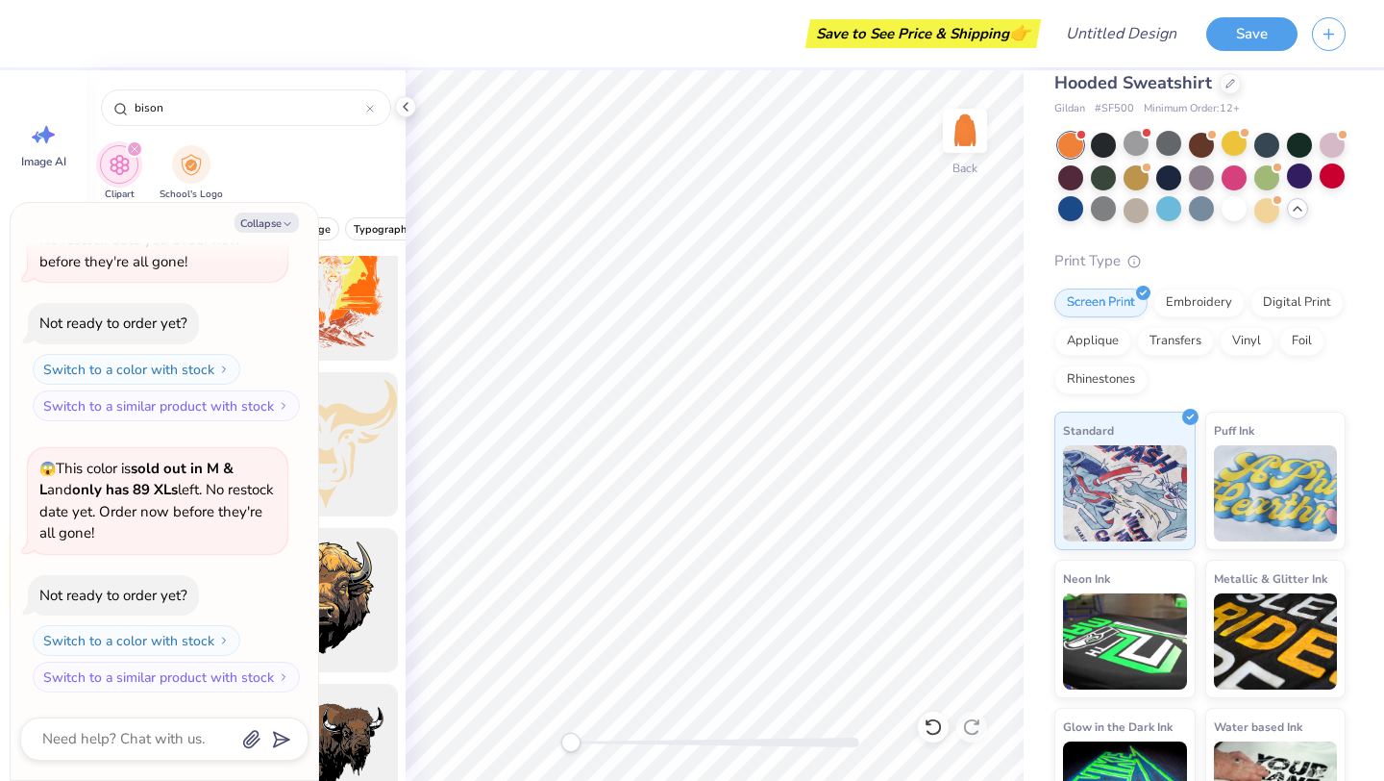
click at [303, 148] on div "Clipart School's Logo" at bounding box center [246, 175] width 319 height 72
type textarea "x"
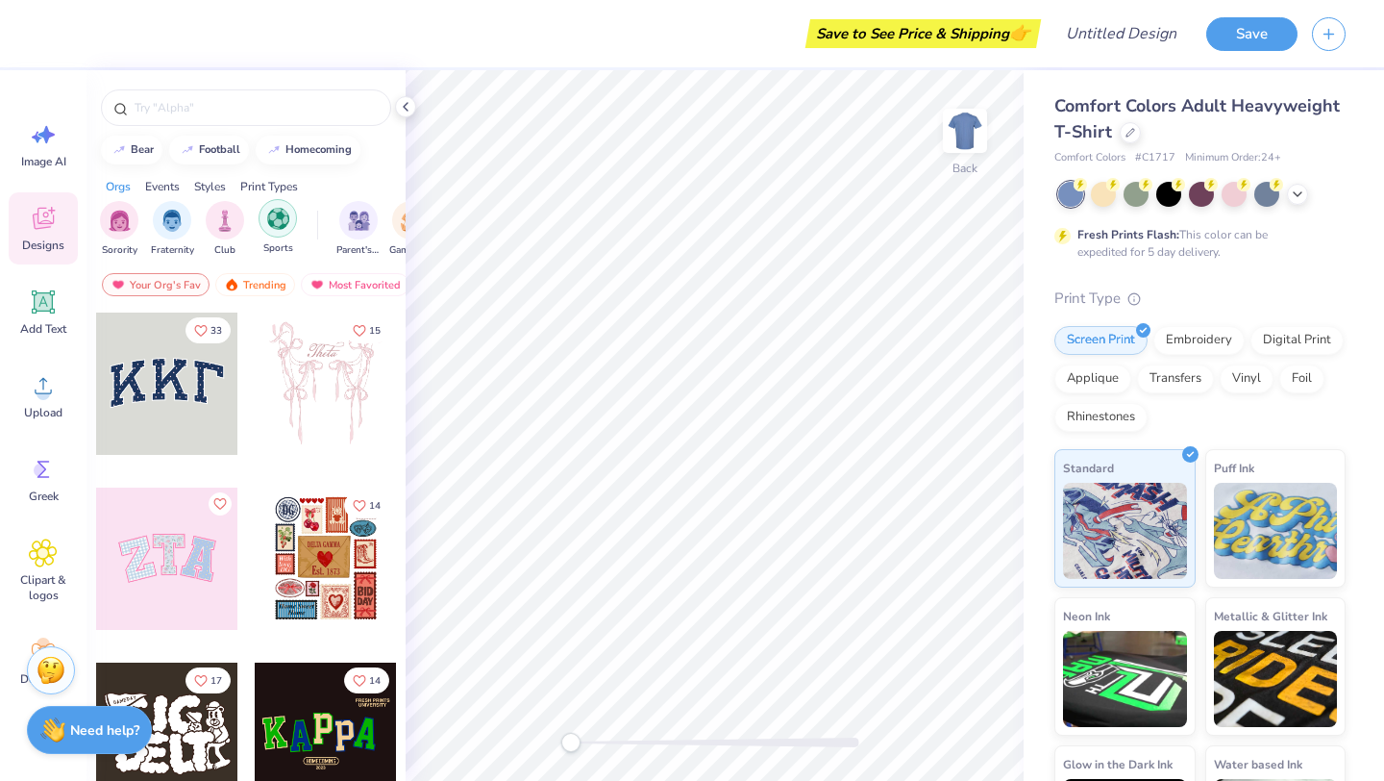
click at [272, 223] on img "filter for Sports" at bounding box center [278, 219] width 22 height 22
